Goal: Task Accomplishment & Management: Use online tool/utility

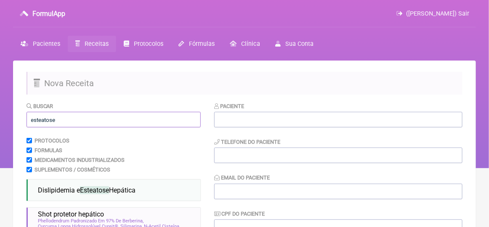
click at [63, 120] on input "esteatose" at bounding box center [113, 120] width 174 height 16
type input "e"
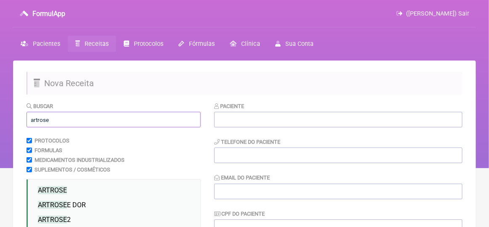
scroll to position [126, 0]
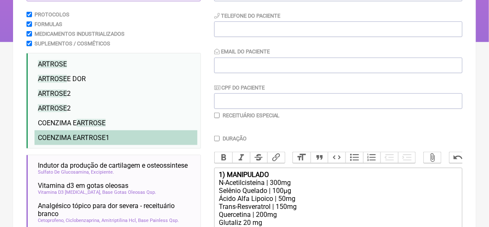
type input "artrose"
click at [87, 140] on span "ARTROSE" at bounding box center [91, 138] width 29 height 8
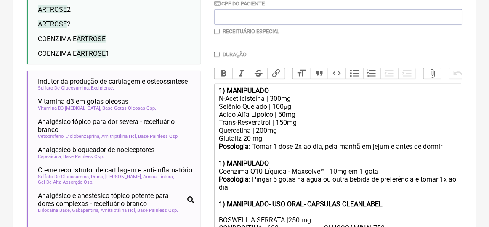
scroll to position [294, 0]
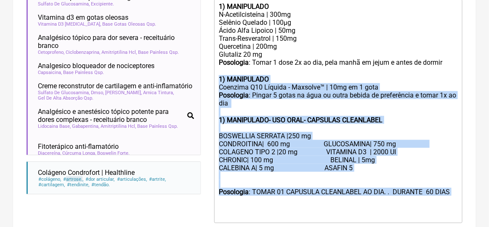
drag, startPoint x: 217, startPoint y: 86, endPoint x: 222, endPoint y: 207, distance: 120.8
click at [222, 207] on trix-editor "1) MANIPULADO N-Acetilcisteína | 300mg Selênio Quelado | 100µg Ácido Alfa Lipoi…" at bounding box center [338, 112] width 248 height 224
type trix-editor "<lor><ipsumd>5) SITAMETCON</adipis></eli><sed>D-Eiusmodtempori | 454ut</lab><et…"
copy trix-editor "1) MANIPULADO Coenzima Q10 Líquida - Maxsolve™ | 10mg em 1 gota Posologia : Pin…"
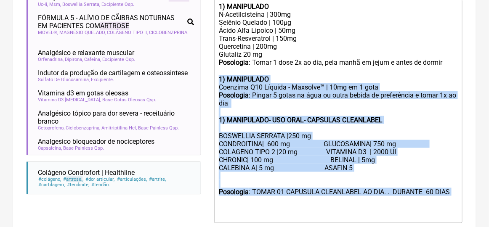
scroll to position [84, 0]
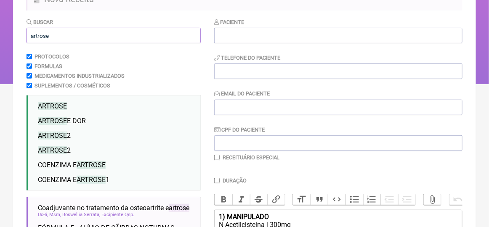
click at [51, 34] on input "artrose" at bounding box center [113, 36] width 174 height 16
type input "a"
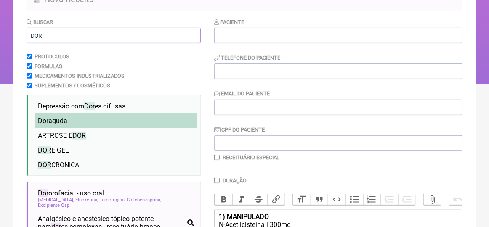
type input "DOR"
click at [71, 123] on li "Dor aguda" at bounding box center [115, 121] width 163 height 15
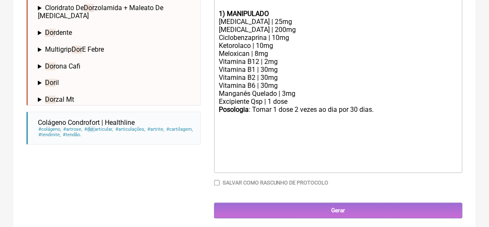
scroll to position [463, 0]
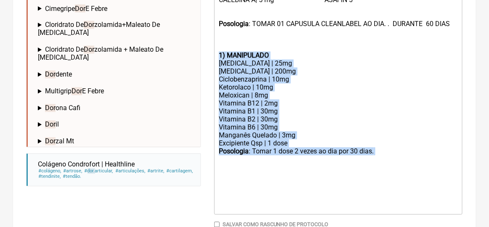
drag, startPoint x: 217, startPoint y: 63, endPoint x: 211, endPoint y: 167, distance: 104.0
copy trix-editor "1) MANIPULADO [MEDICAL_DATA] | 25mg [MEDICAL_DATA] | 200mg Ciclobenzaprina | 10…"
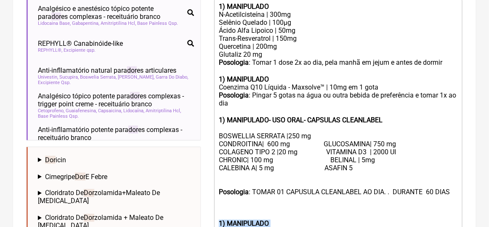
scroll to position [336, 0]
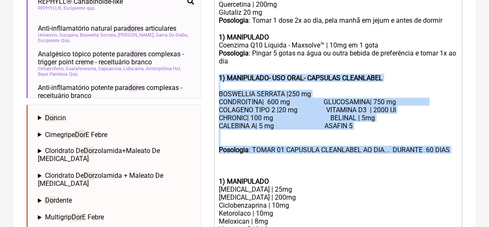
drag, startPoint x: 217, startPoint y: 85, endPoint x: 209, endPoint y: 169, distance: 84.9
click at [209, 169] on form "Buscar DOR Protocolos Formulas Medicamentos Industrializados Suplementos / Cosm…" at bounding box center [244, 75] width 436 height 621
copy trix-editor "1) MANIPULADO- USO ORAL- CAPSULAS CLEANLABEL BOSWELLIA SERRATA |250 mg CONDROIT…"
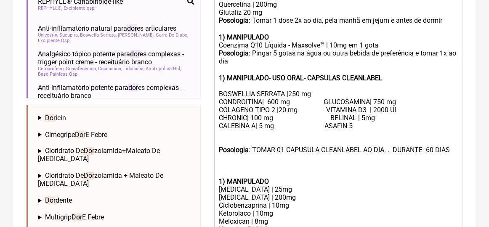
click at [323, 186] on div "1) MANIPULADO" at bounding box center [338, 182] width 239 height 8
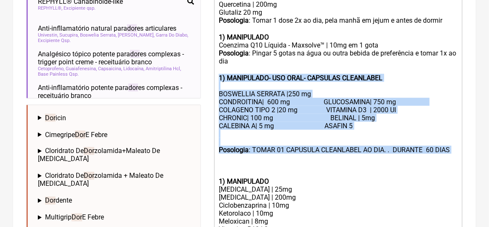
drag, startPoint x: 218, startPoint y: 86, endPoint x: 231, endPoint y: 165, distance: 80.6
click at [231, 165] on trix-editor "1) MANIPULADO N-Acetilcisteína | 300mg Selênio Quelado | 100µg Ácido Alfa Lipoi…" at bounding box center [338, 150] width 248 height 384
copy trix-editor "1) MANIPULADO- USO ORAL- CAPSULAS CLEANLABEL BOSWELLIA SERRATA |250 mg CONDROIT…"
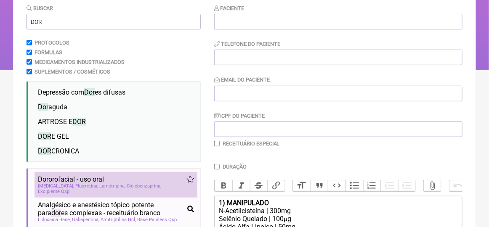
scroll to position [56, 0]
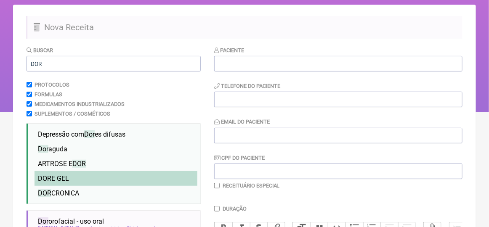
click at [53, 178] on span "DOR E GEL" at bounding box center [53, 179] width 31 height 8
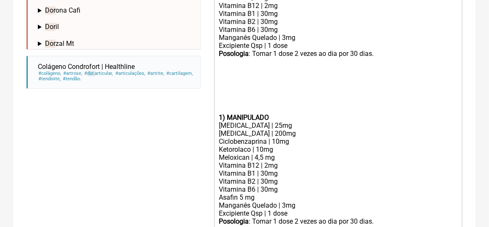
scroll to position [687, 0]
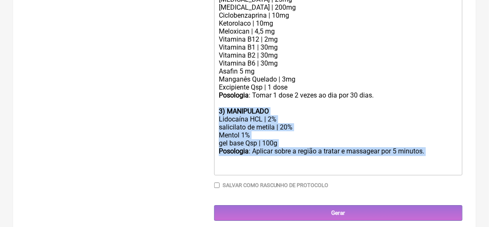
drag, startPoint x: 217, startPoint y: 122, endPoint x: 222, endPoint y: 174, distance: 52.4
type trix-editor "<lor><ipsumd>5) SITAMETCON</adipis></eli><sed>D-Eiusmodtempori | 454ut</lab><et…"
copy trix-editor "3) MANIPULADO Lidocaína HCL | 2% salicilato de metila | 20% Mentol 1% gel base …"
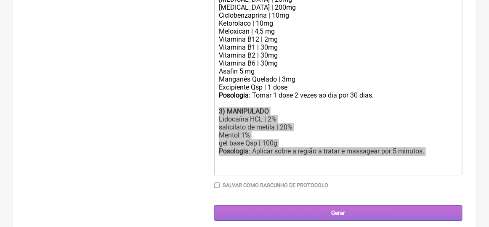
scroll to position [649, 0]
